Goal: Transaction & Acquisition: Subscribe to service/newsletter

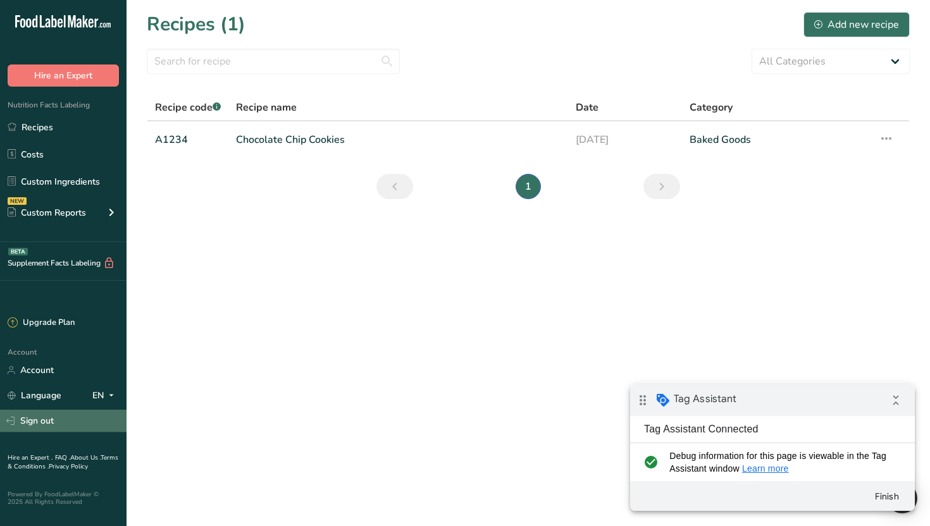
click at [47, 418] on link "Sign out" at bounding box center [63, 421] width 126 height 22
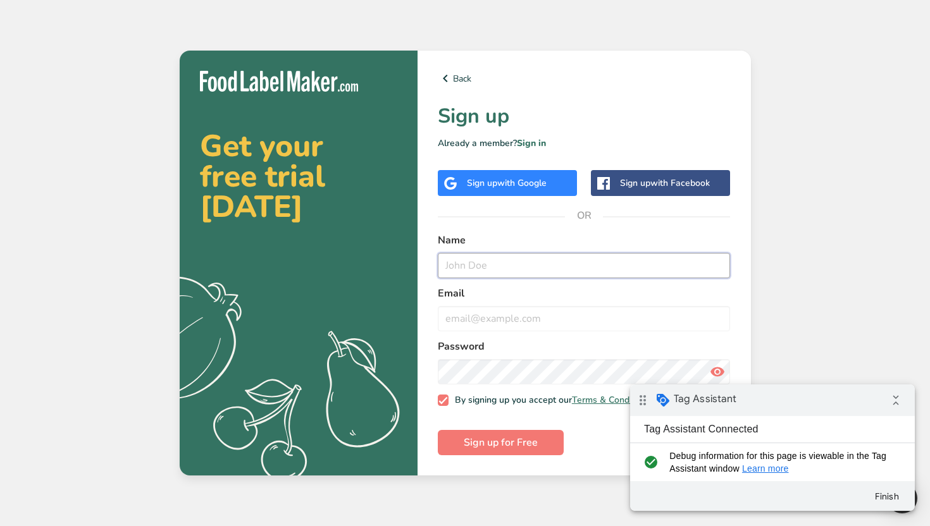
click at [474, 261] on input "text" at bounding box center [584, 265] width 293 height 25
type input "pedroCan"
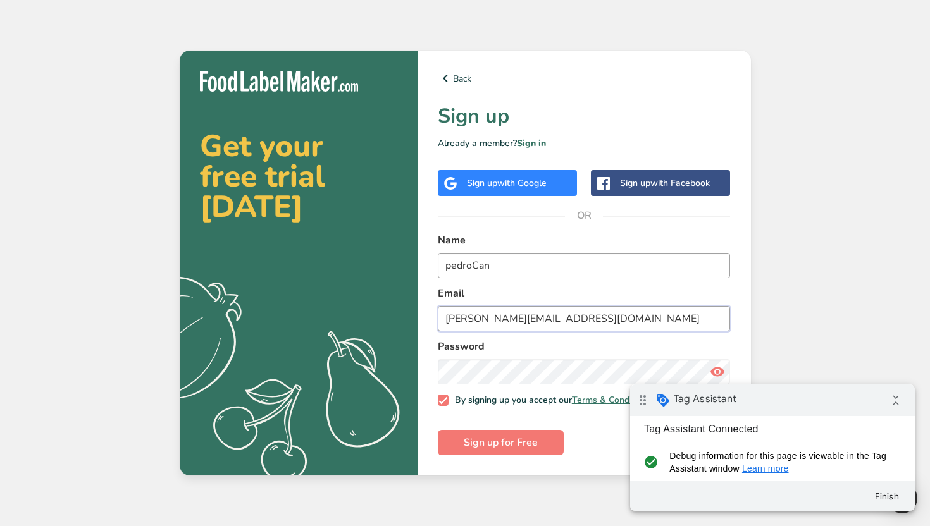
type input "pedro@can.com"
click at [438, 430] on button "Sign up for Free" at bounding box center [501, 442] width 126 height 25
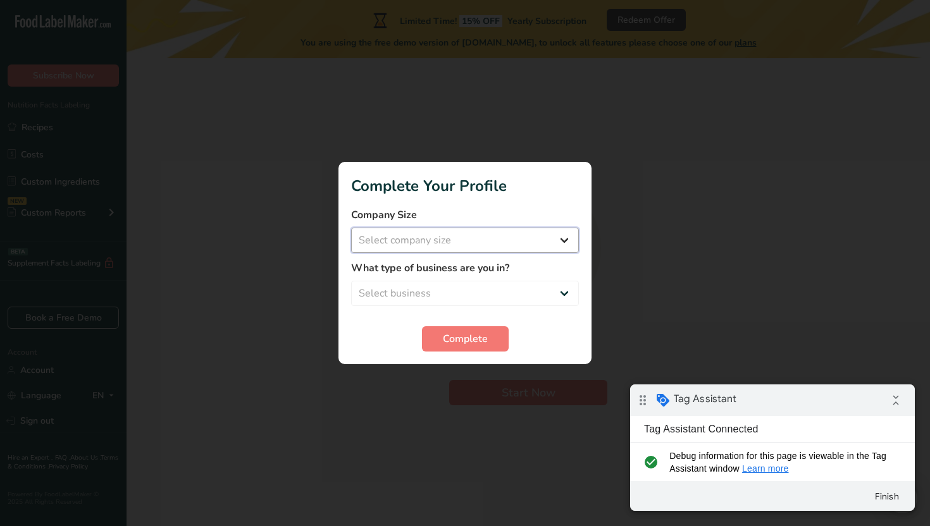
click at [495, 243] on select "Select company size Over 500 Employees test 1 1 Fewer than 10 Employees Fewer t…" at bounding box center [465, 240] width 228 height 25
select select "21"
click at [351, 228] on select "Select company size Over 500 Employees test 1 1 Fewer than 10 Employees Fewer t…" at bounding box center [465, 240] width 228 height 25
click at [490, 289] on select "Select business Packaged Food Manufacturer Restaurant & Cafe Bakery Meal Plans …" at bounding box center [465, 293] width 228 height 25
select select "3"
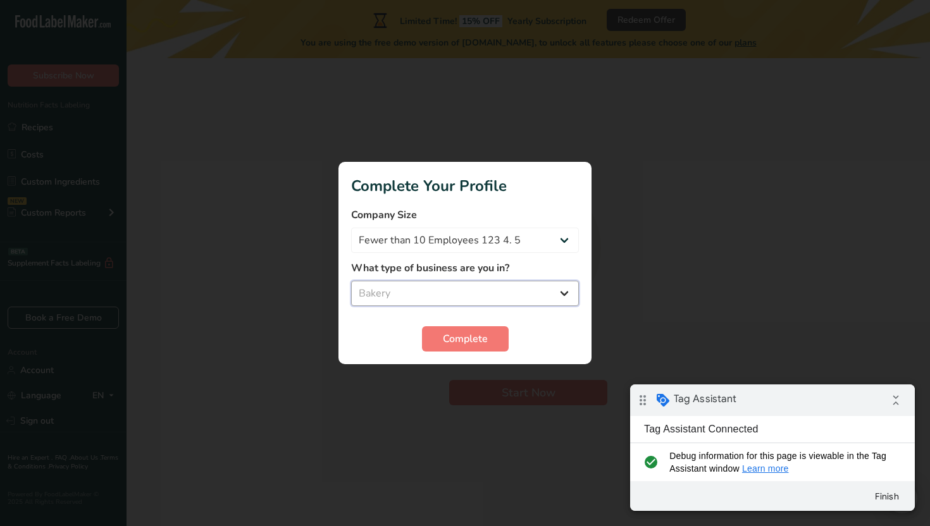
click at [351, 281] on select "Select business Packaged Food Manufacturer Restaurant & Cafe Bakery Meal Plans …" at bounding box center [465, 293] width 228 height 25
click at [462, 336] on span "Complete" at bounding box center [465, 338] width 45 height 15
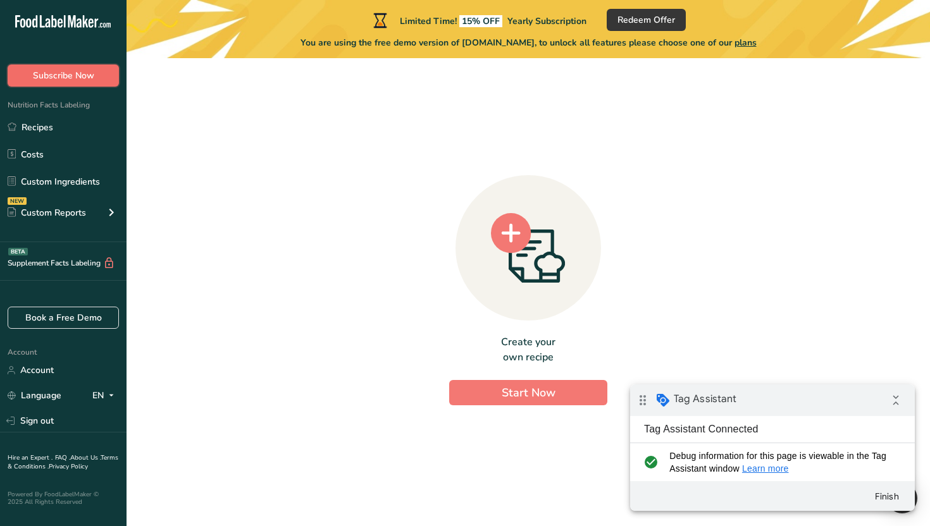
click at [95, 77] on button "Subscribe Now" at bounding box center [63, 76] width 111 height 22
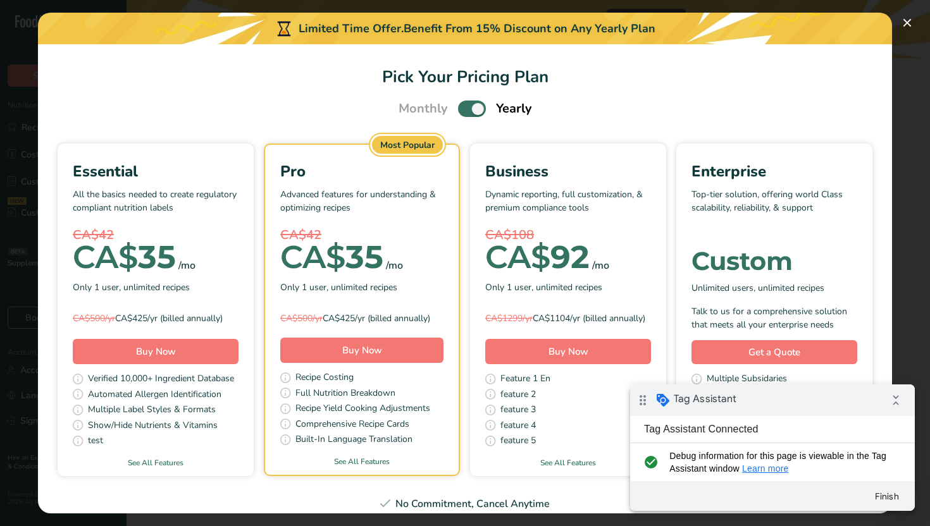
click at [474, 108] on span "Pick Your Pricing Plan Modal" at bounding box center [472, 109] width 28 height 16
click at [466, 108] on input "Pick Your Pricing Plan Modal" at bounding box center [462, 109] width 8 height 8
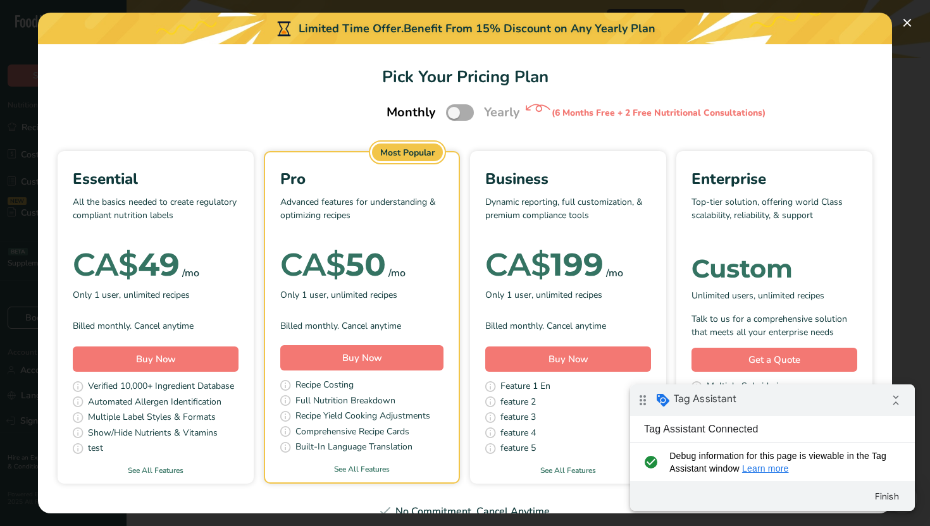
click at [464, 110] on span "Pick Your Pricing Plan Modal" at bounding box center [460, 112] width 28 height 16
click at [454, 110] on input "Pick Your Pricing Plan Modal" at bounding box center [450, 113] width 8 height 8
checkbox input "true"
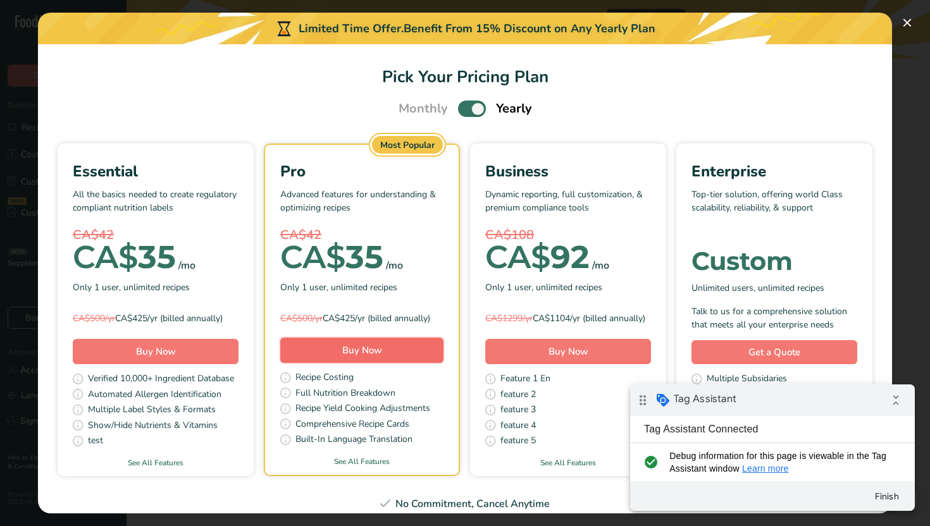
click at [375, 357] on span "Buy Now" at bounding box center [362, 350] width 40 height 13
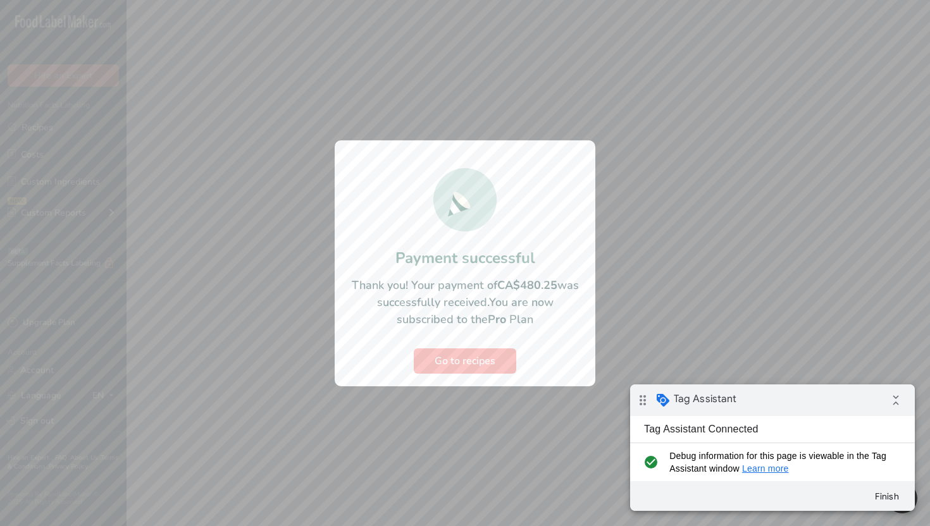
click at [514, 73] on div at bounding box center [465, 263] width 930 height 526
click at [480, 366] on span "Go to recipes" at bounding box center [464, 361] width 61 height 15
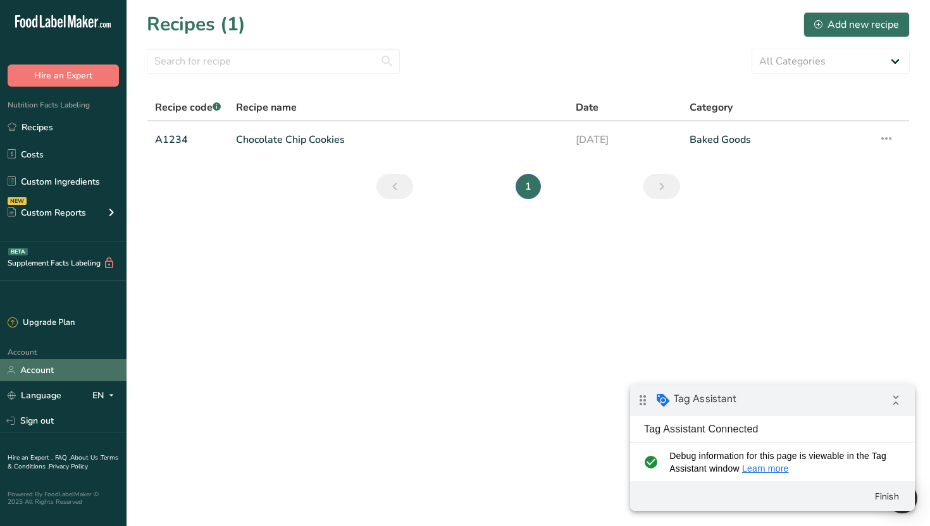
click at [36, 362] on link "Account" at bounding box center [63, 370] width 126 height 22
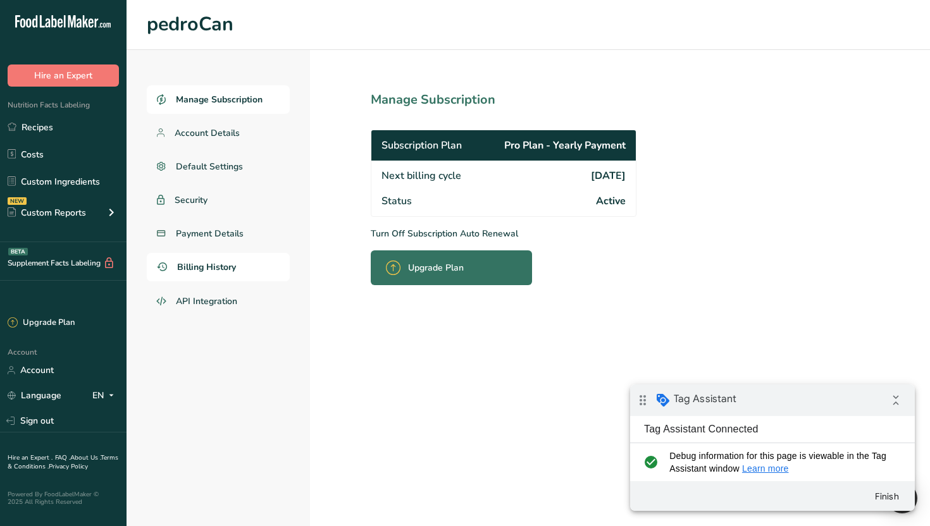
click at [230, 265] on span "Billing History" at bounding box center [206, 267] width 59 height 13
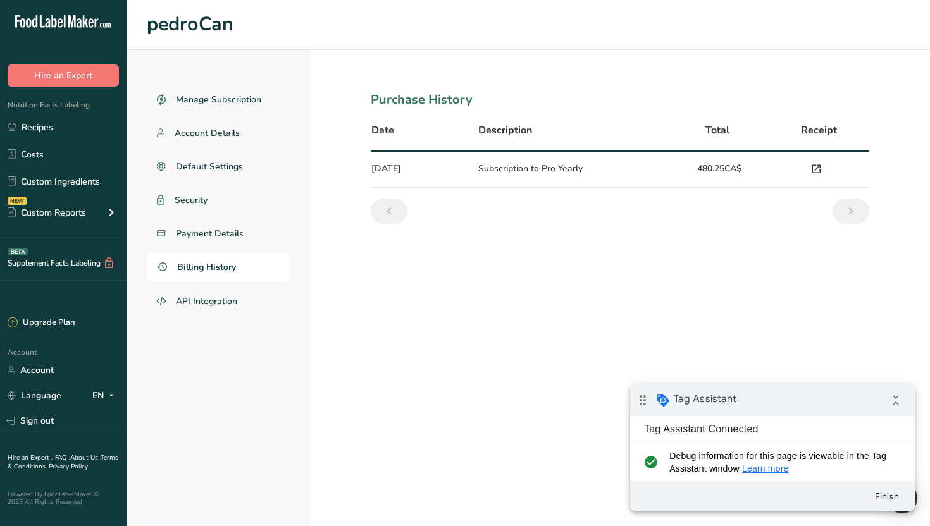
click at [813, 168] on icon at bounding box center [815, 170] width 11 height 18
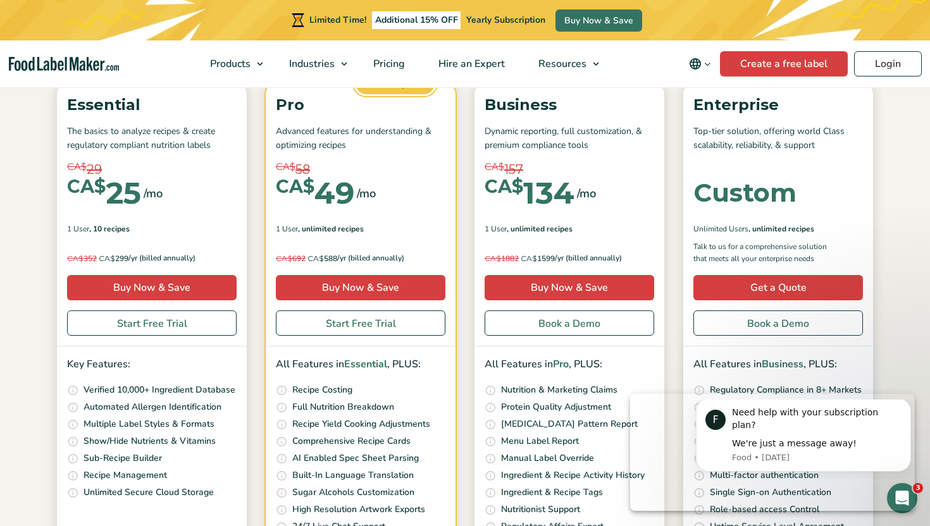
select select "2"
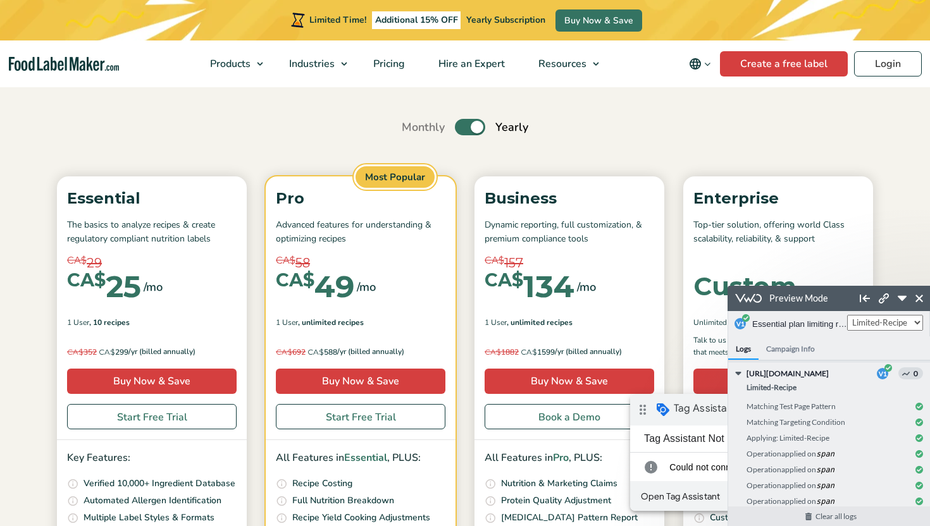
scroll to position [85, 0]
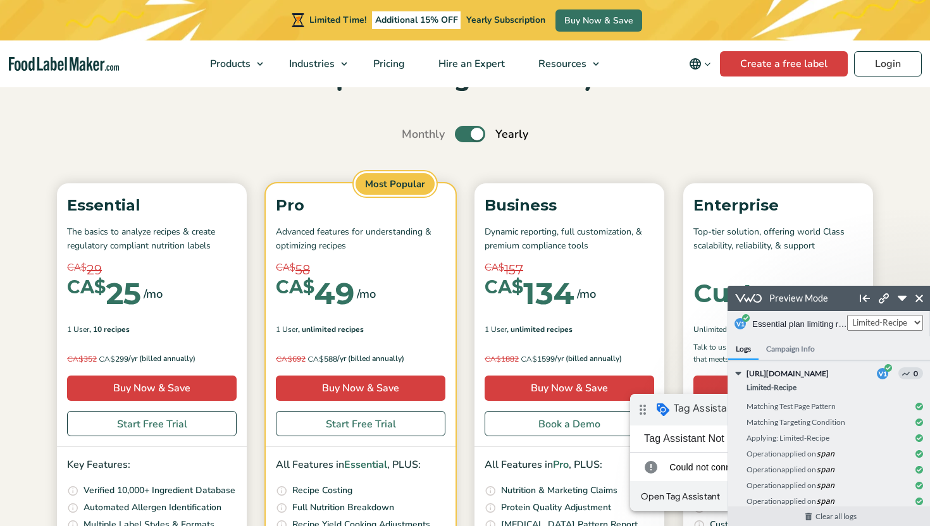
click at [474, 139] on label "Toggle" at bounding box center [470, 134] width 30 height 16
click at [412, 139] on input "Toggle" at bounding box center [408, 134] width 8 height 8
checkbox input "false"
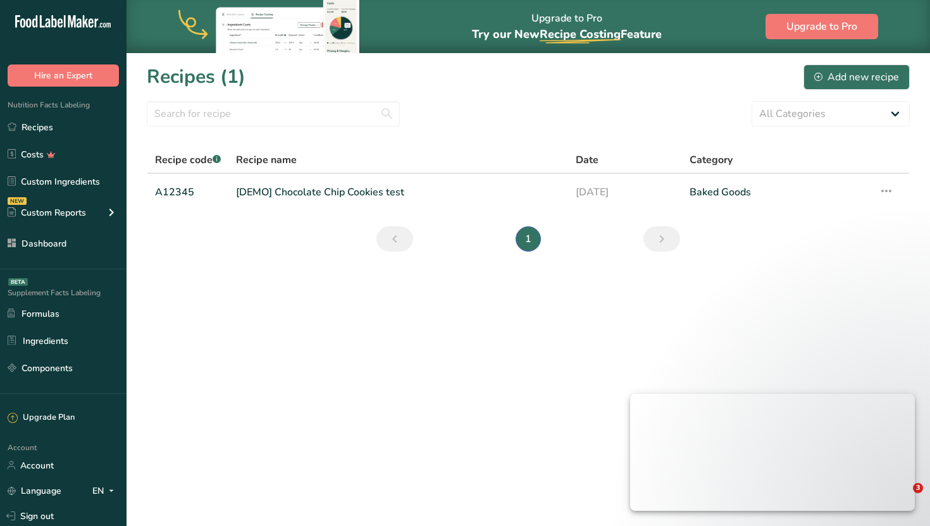
select select "5"
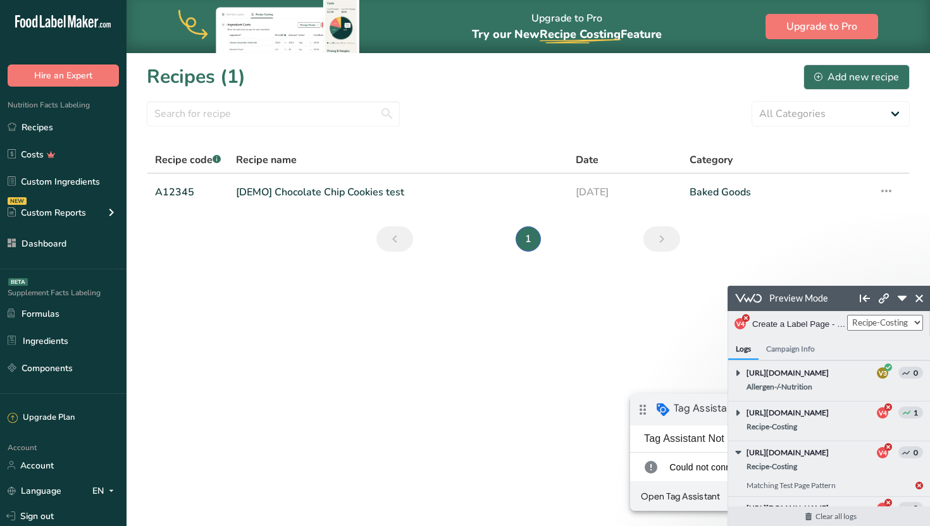
scroll to position [68, 0]
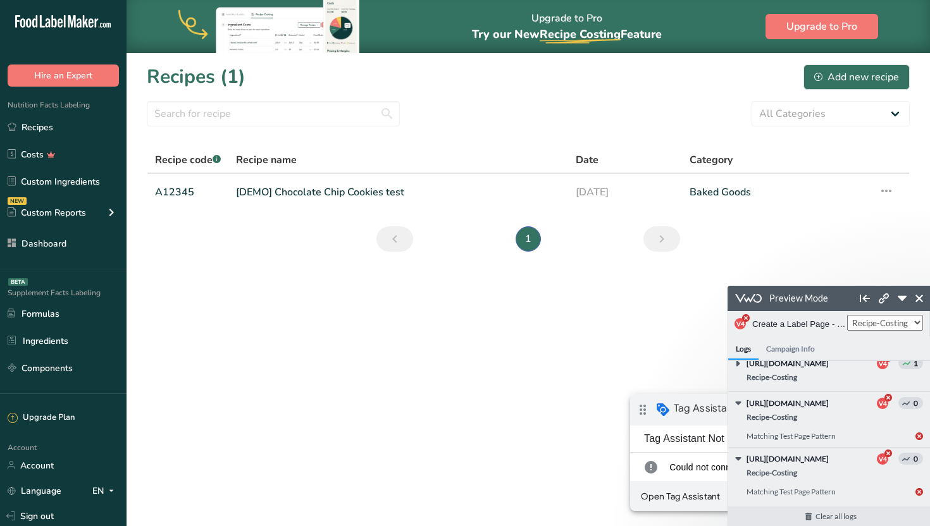
click at [919, 301] on icon at bounding box center [919, 299] width 8 height 8
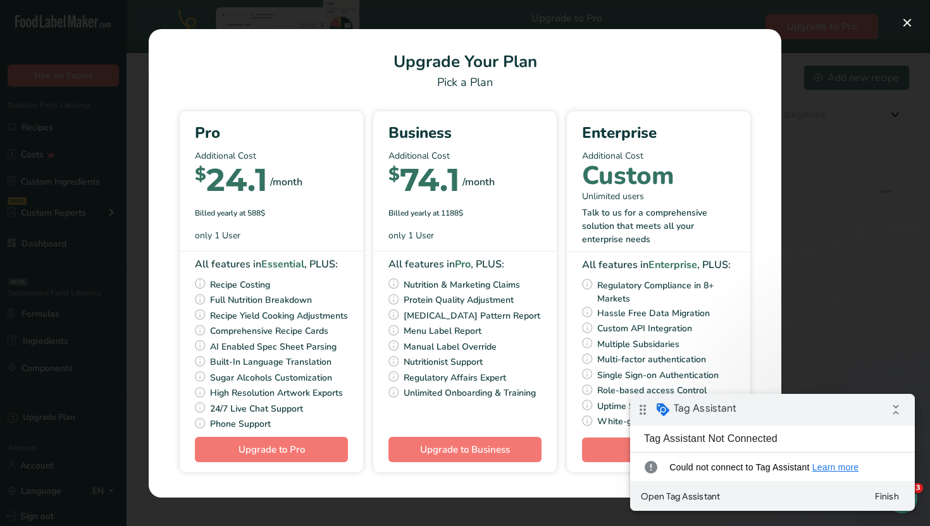
click at [877, 184] on div "Pick Your Pricing Plan Modal" at bounding box center [465, 263] width 930 height 526
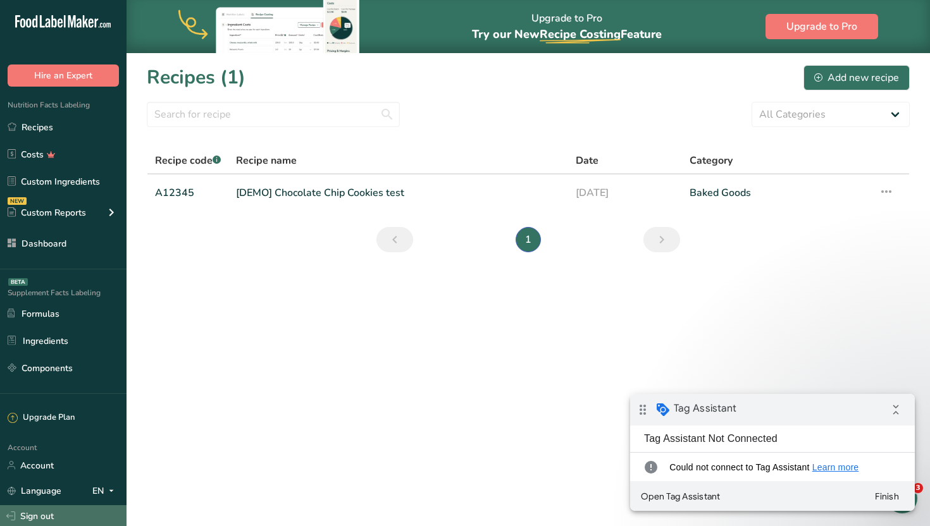
click at [56, 515] on link "Sign out" at bounding box center [63, 516] width 126 height 22
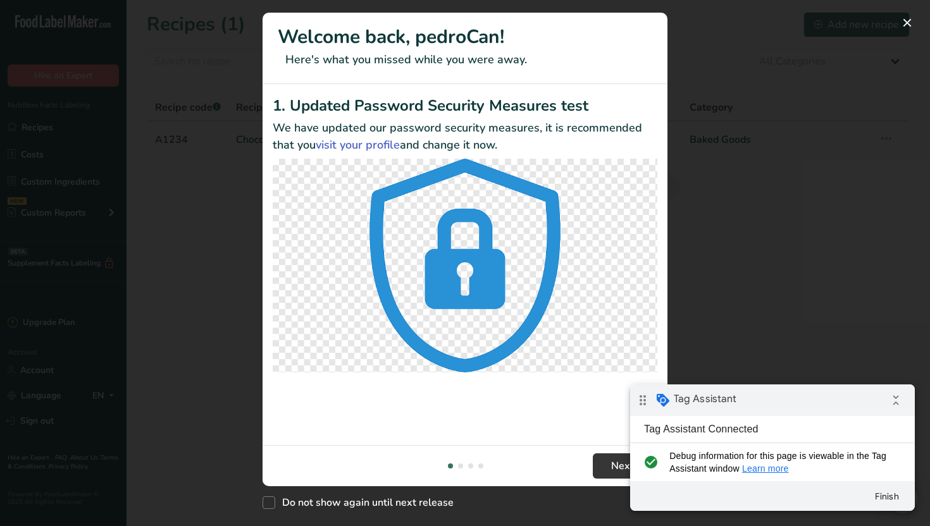
click at [191, 303] on div "New Features" at bounding box center [465, 263] width 930 height 526
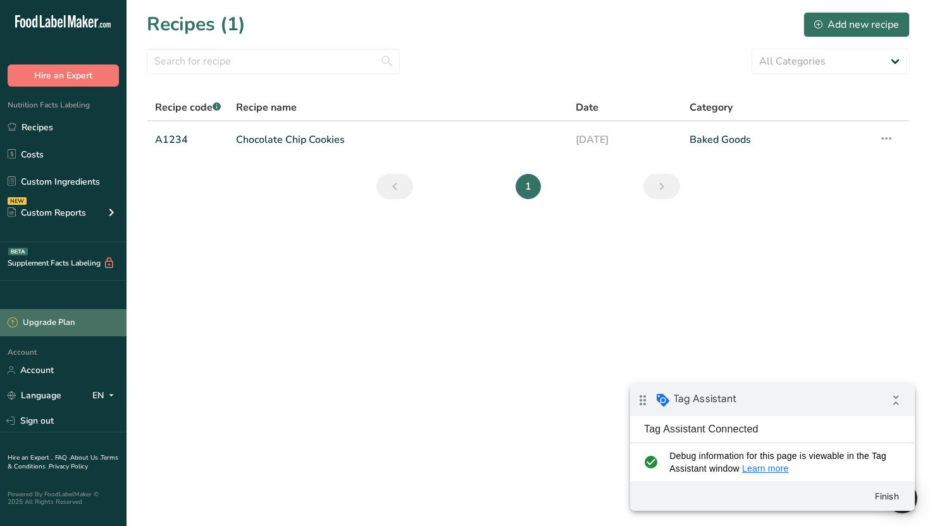
click at [67, 318] on div "Upgrade Plan" at bounding box center [41, 323] width 67 height 13
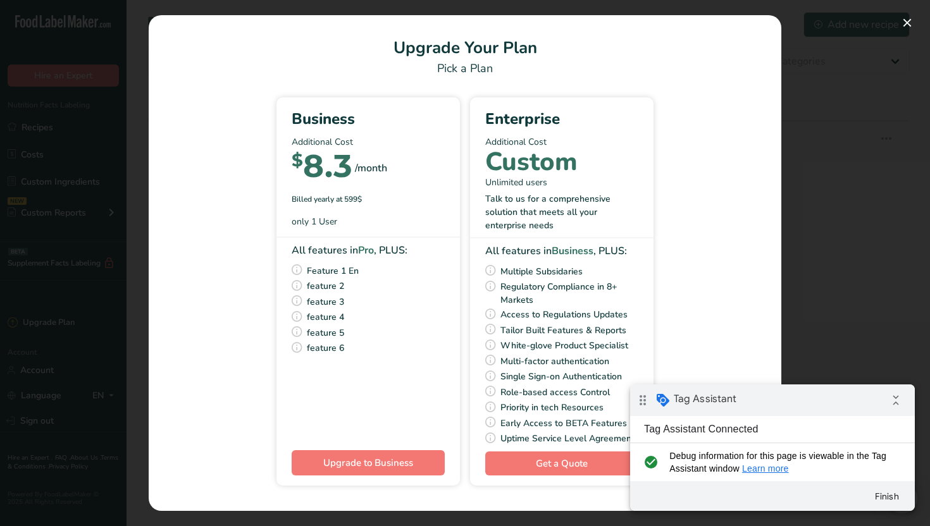
click at [160, 303] on section "Upgrade Your Plan Pick a Plan Business Additional Cost $ 8.3 /month Billed year…" at bounding box center [465, 263] width 632 height 496
click at [63, 456] on div "Pick Your Pricing Plan Modal" at bounding box center [465, 263] width 930 height 526
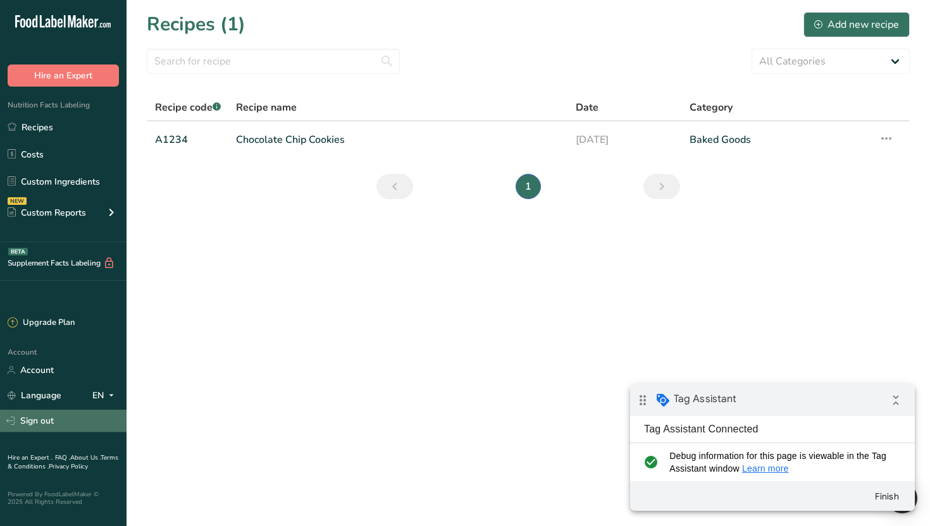
click at [42, 410] on link "Sign out" at bounding box center [63, 421] width 126 height 22
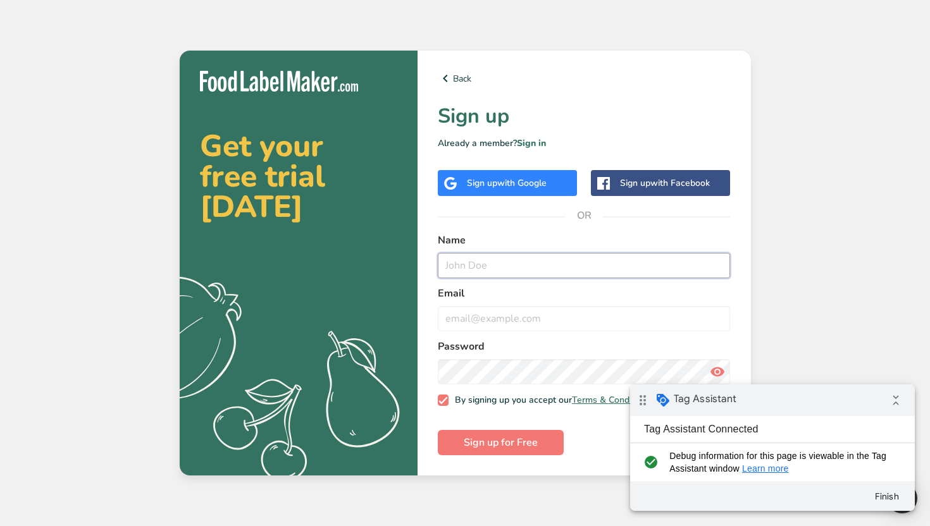
click at [465, 257] on input "text" at bounding box center [584, 265] width 293 height 25
type input "this is a test"
type input "[EMAIL_ADDRESS][DOMAIN_NAME]"
click at [438, 430] on button "Sign up for Free" at bounding box center [501, 442] width 126 height 25
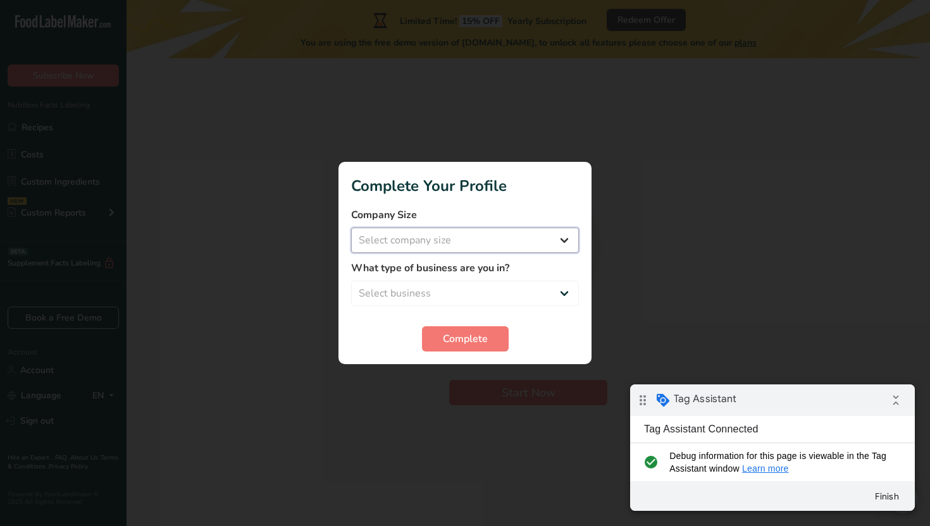
click at [450, 240] on select "Select company size Over 500 Employees test 1 1 Fewer than 10 Employees Fewer t…" at bounding box center [465, 240] width 228 height 25
select select "11"
click at [351, 228] on select "Select company size Over 500 Employees test 1 1 Fewer than 10 Employees Fewer t…" at bounding box center [465, 240] width 228 height 25
click at [397, 290] on select "Select business Packaged Food Manufacturer Restaurant & Cafe Bakery Meal Plans …" at bounding box center [465, 293] width 228 height 25
select select "4"
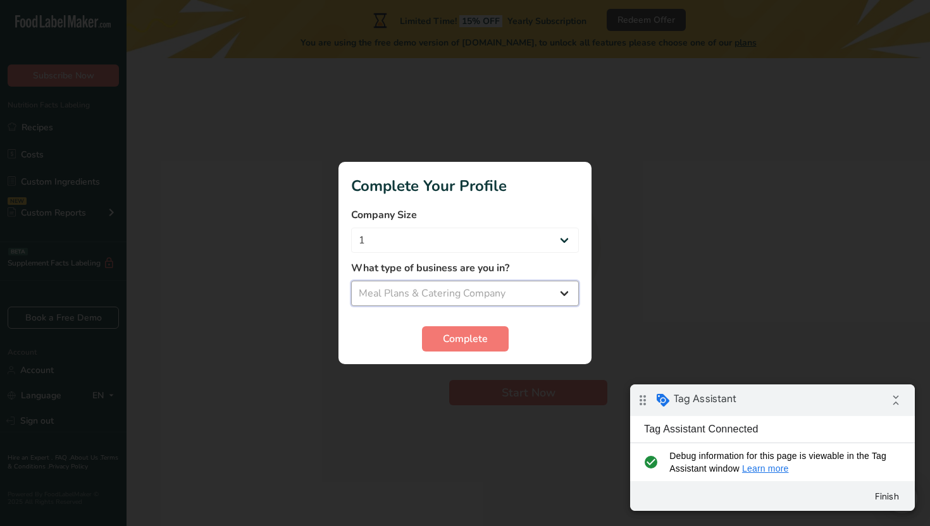
click at [351, 281] on select "Select business Packaged Food Manufacturer Restaurant & Cafe Bakery Meal Plans …" at bounding box center [465, 293] width 228 height 25
click at [453, 343] on span "Complete" at bounding box center [465, 338] width 45 height 15
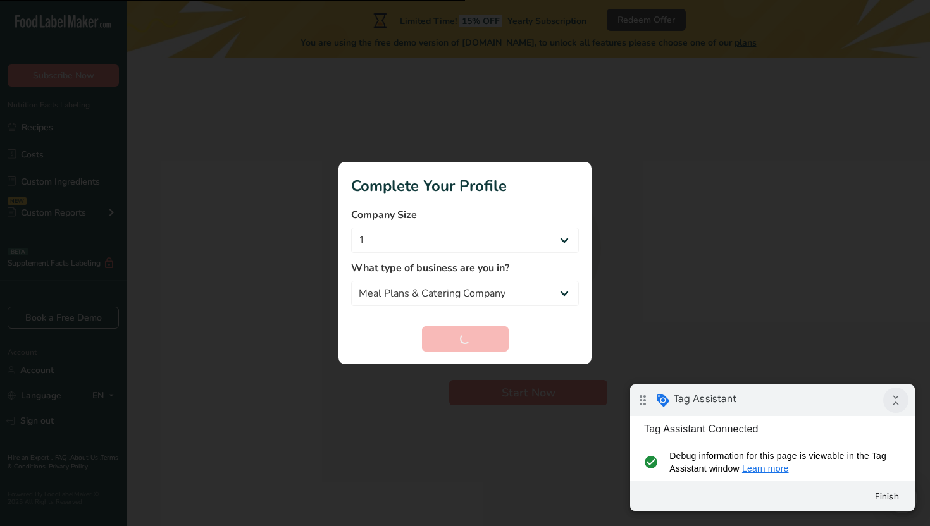
click at [898, 407] on icon "collapse_all" at bounding box center [895, 400] width 25 height 25
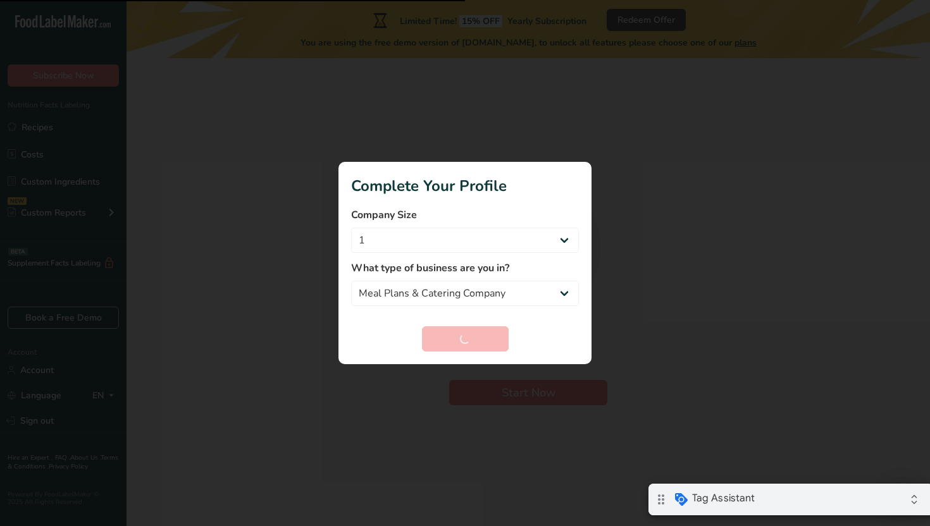
click at [837, 503] on div "drag_indicator Tag Assistant expand_all" at bounding box center [790, 500] width 285 height 32
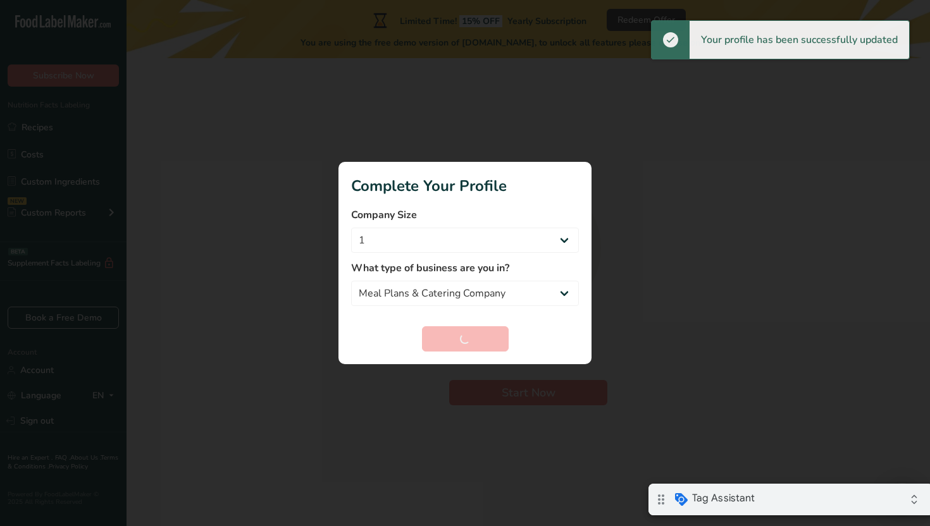
click at [670, 252] on div at bounding box center [465, 263] width 930 height 526
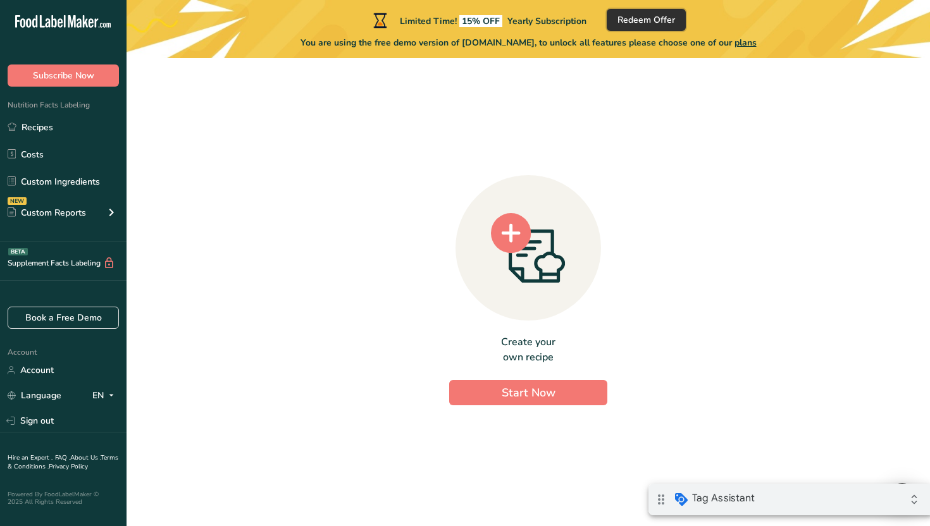
click at [632, 22] on span "Redeem Offer" at bounding box center [646, 19] width 58 height 13
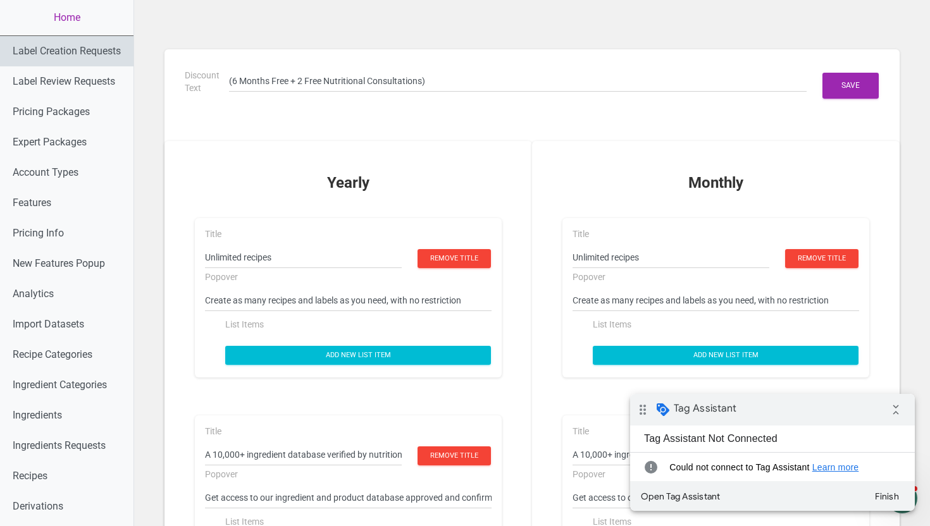
click at [109, 46] on link "Label Creation Requests" at bounding box center [66, 51] width 133 height 30
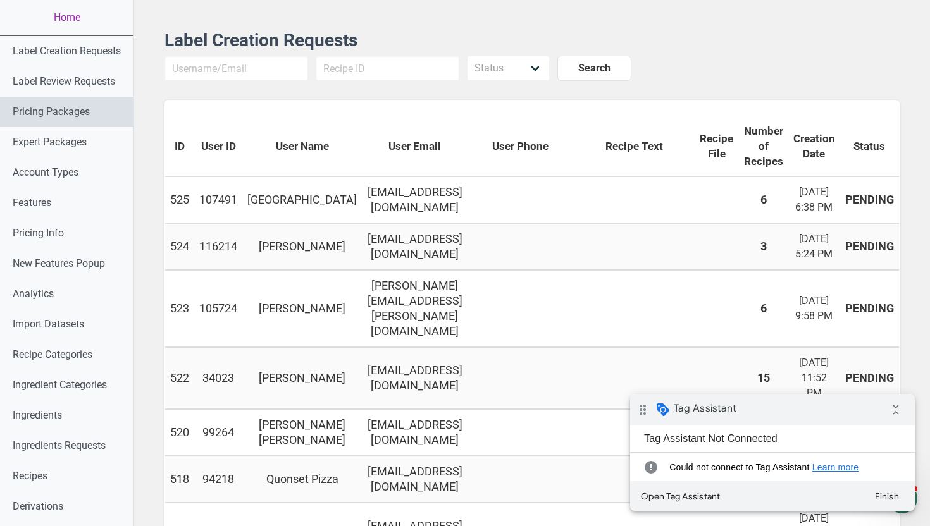
click at [93, 114] on link "Pricing Packages" at bounding box center [66, 112] width 133 height 30
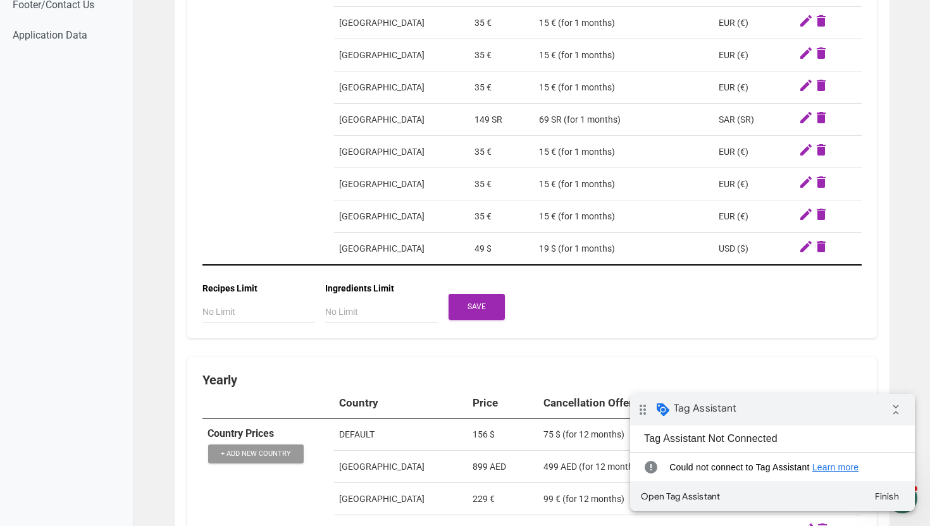
scroll to position [1112, 0]
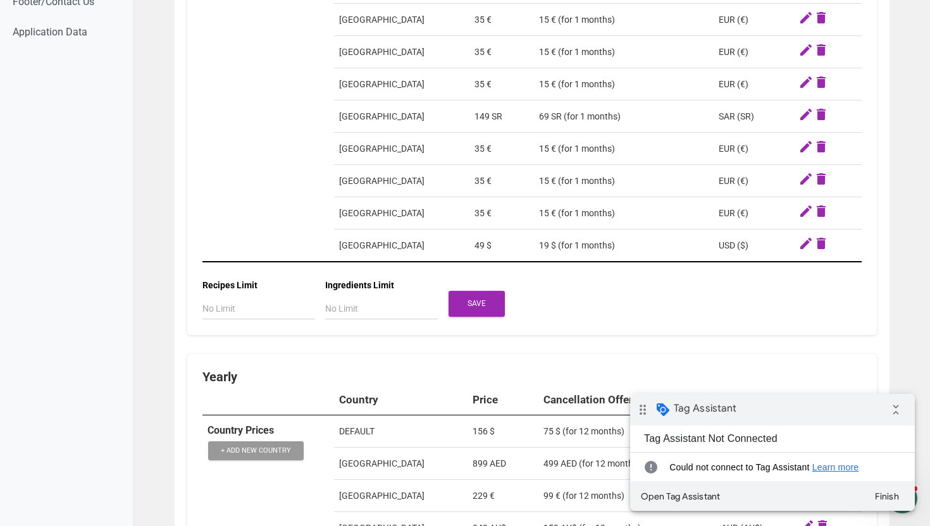
click at [359, 252] on td "United States" at bounding box center [401, 246] width 135 height 33
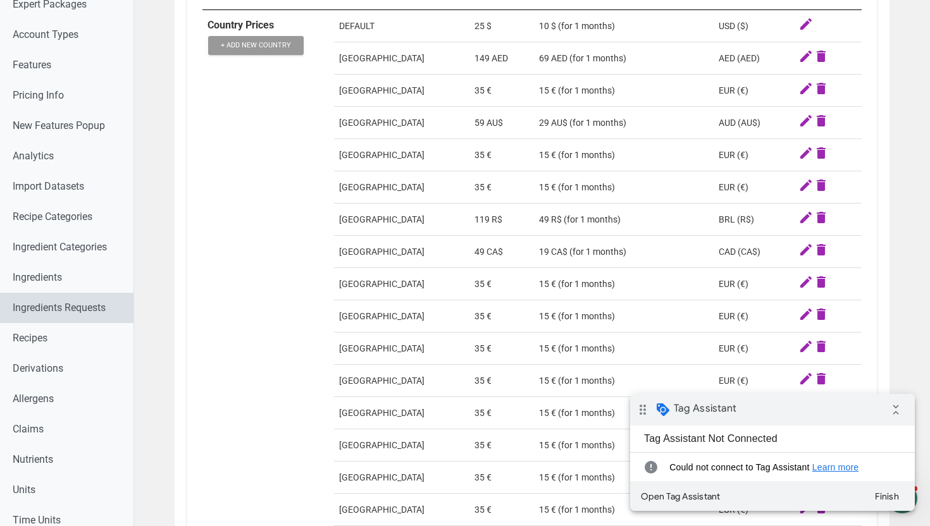
scroll to position [83, 0]
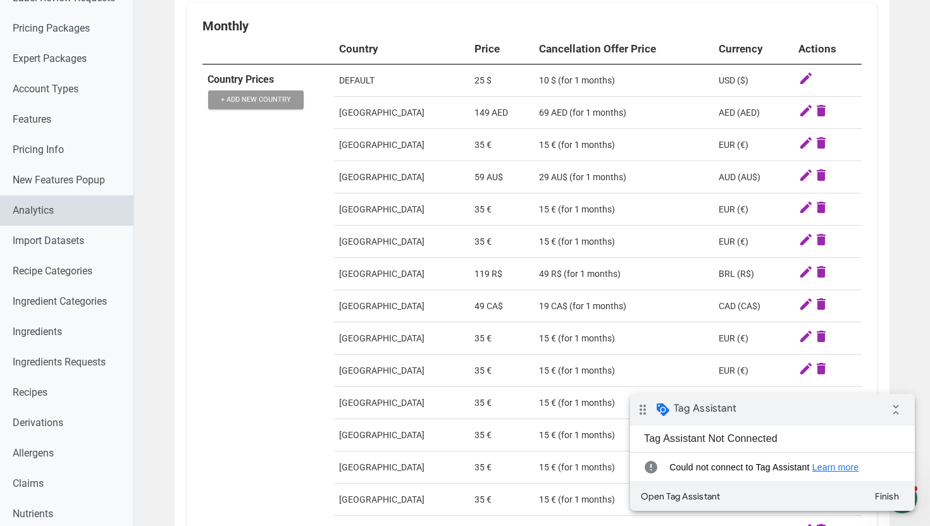
click at [85, 207] on link "Analytics" at bounding box center [66, 210] width 133 height 30
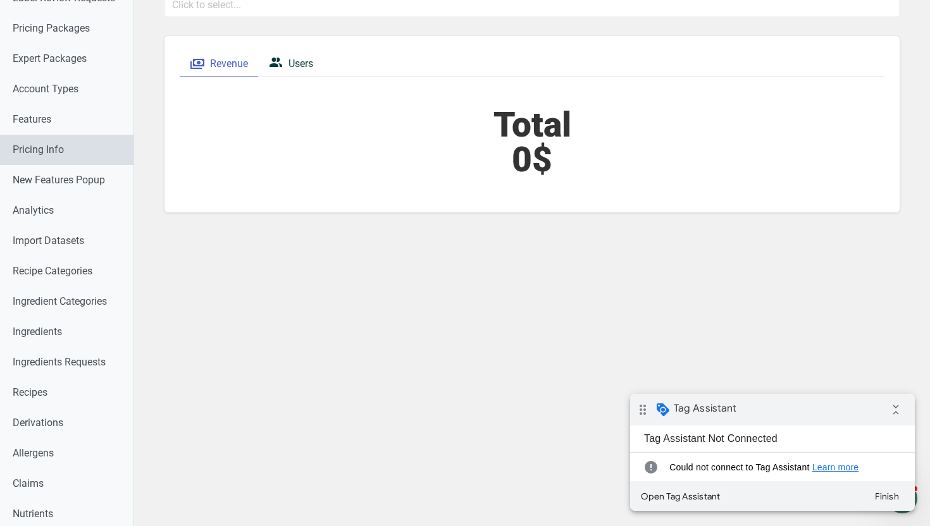
click at [77, 153] on link "Pricing Info" at bounding box center [66, 150] width 133 height 30
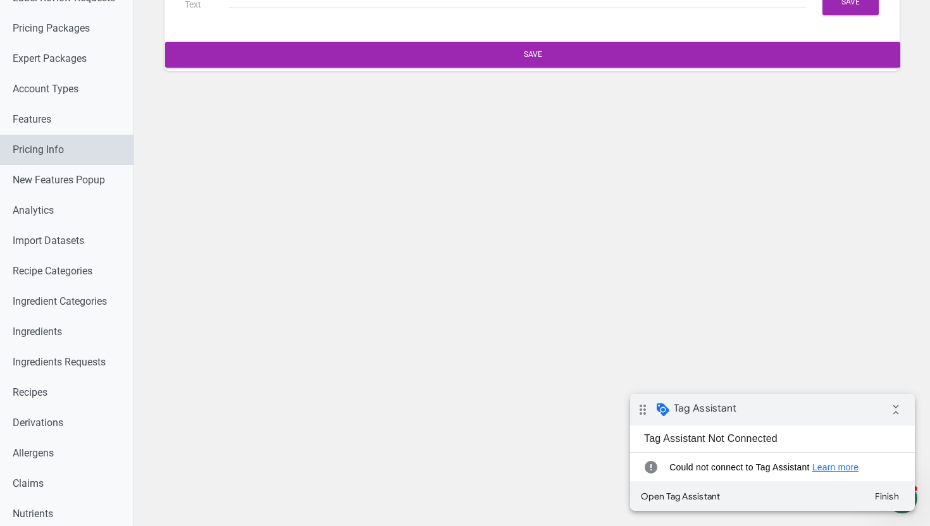
type input "(6 Months Free + 2 Free Nutritional Consultations)"
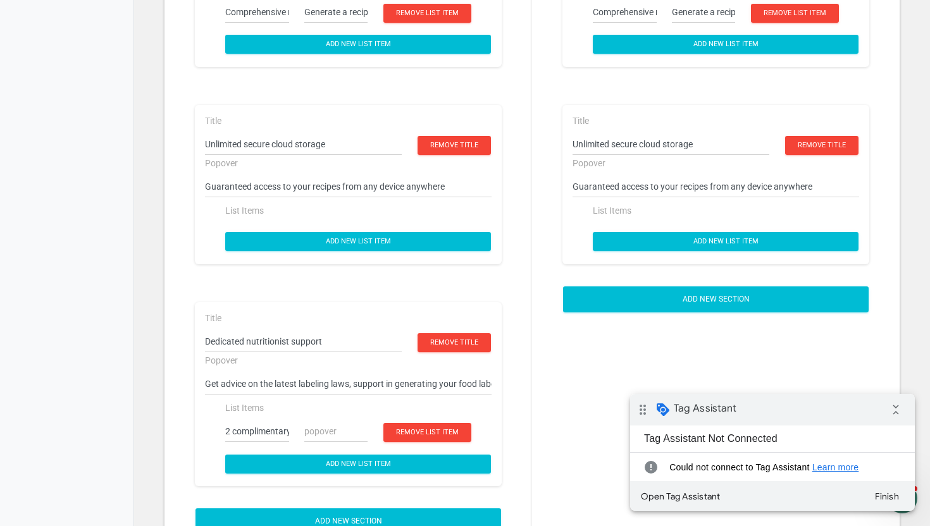
scroll to position [1999, 0]
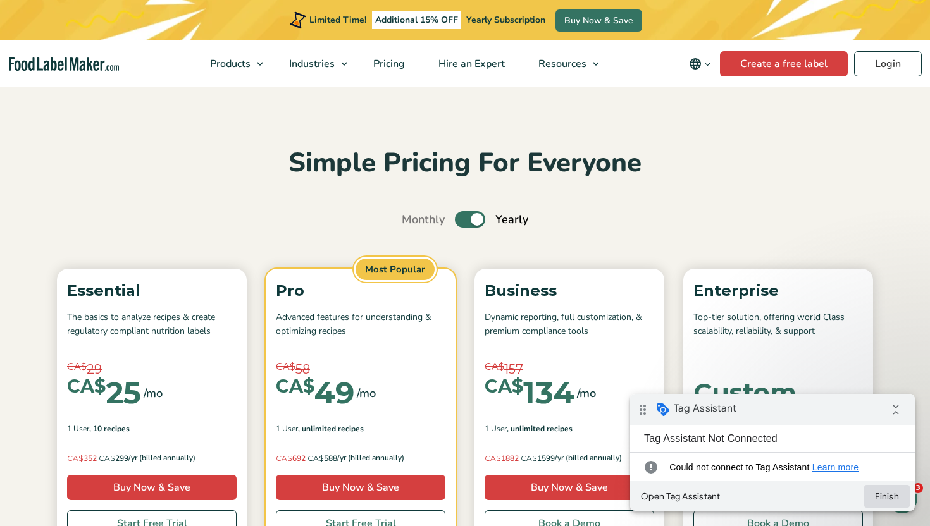
click at [885, 490] on button "Finish" at bounding box center [887, 496] width 46 height 23
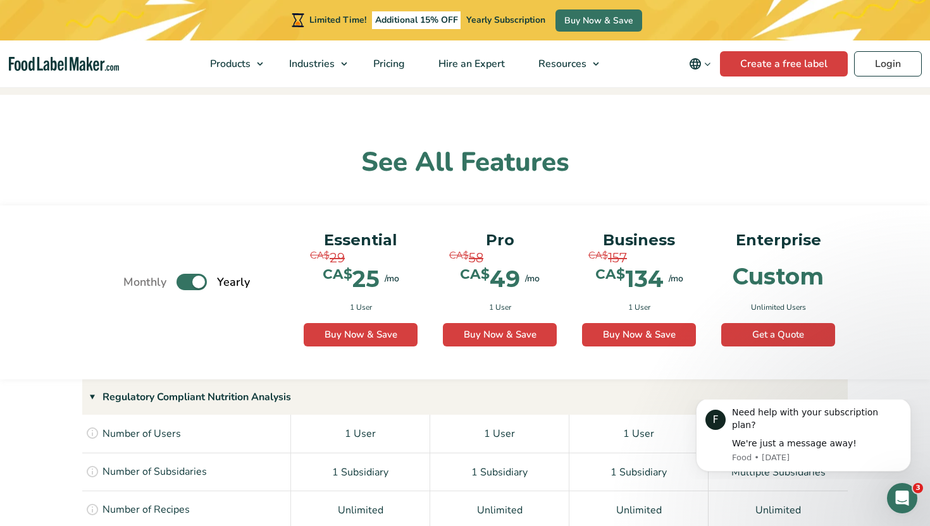
scroll to position [911, 0]
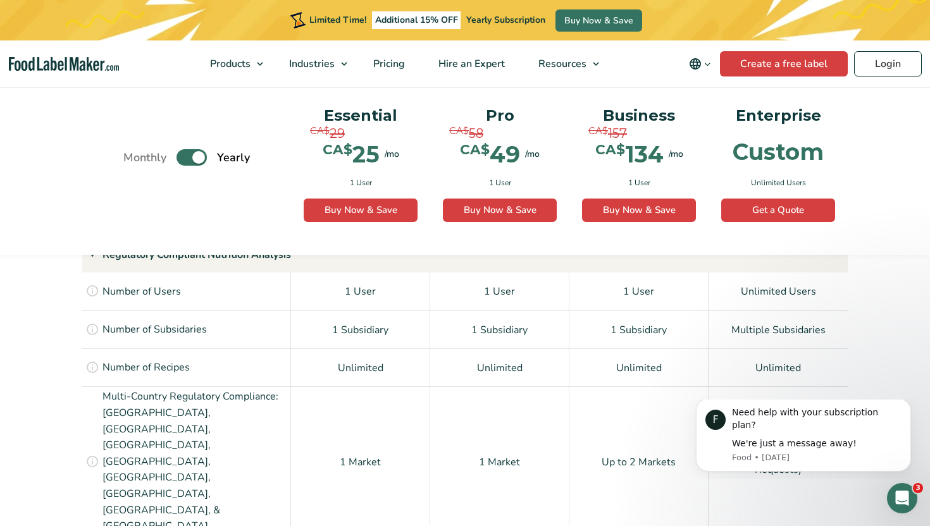
click at [194, 164] on label "Toggle" at bounding box center [191, 158] width 30 height 16
click at [134, 162] on input "Toggle" at bounding box center [130, 158] width 8 height 8
checkbox input "false"
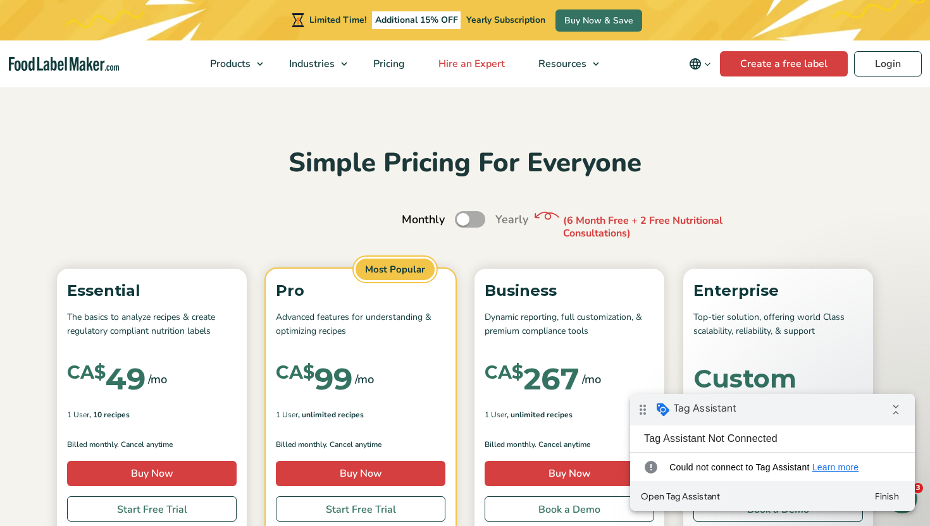
click at [471, 64] on span "Hire an Expert" at bounding box center [469, 64] width 71 height 14
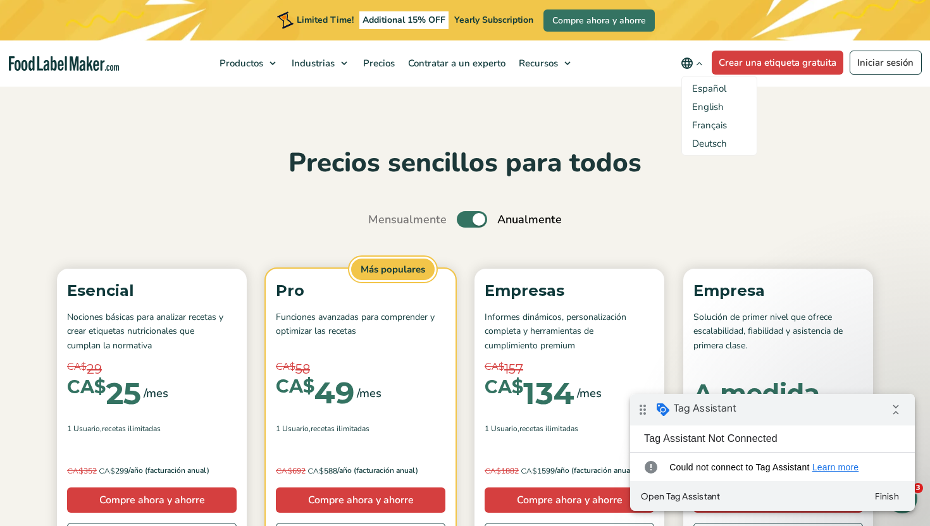
click at [712, 105] on link "English" at bounding box center [708, 107] width 32 height 13
